Goal: Find specific page/section: Find specific page/section

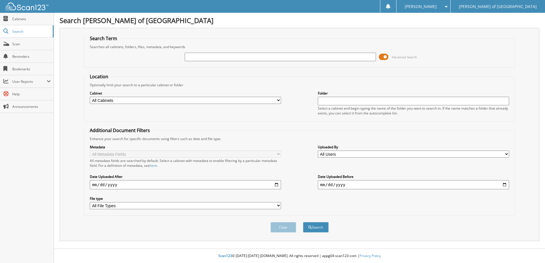
click at [235, 55] on input "text" at bounding box center [280, 57] width 191 height 9
type input "[PERSON_NAME]"
click at [303, 222] on button "Search" at bounding box center [316, 227] width 26 height 11
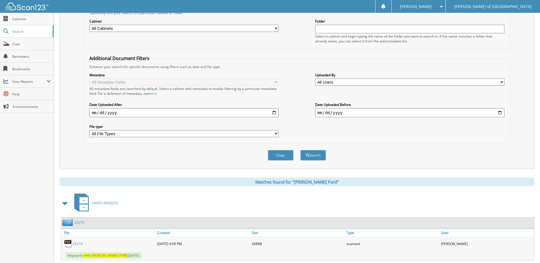
scroll to position [87, 0]
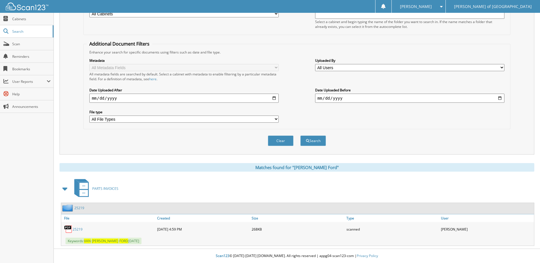
click at [79, 209] on link "25219" at bounding box center [79, 208] width 10 height 5
